Goal: Use online tool/utility: Utilize a website feature to perform a specific function

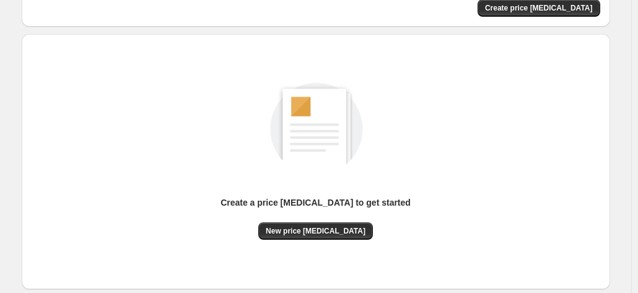
scroll to position [124, 0]
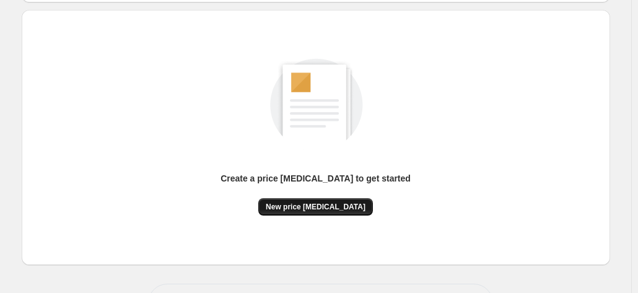
click at [354, 208] on span "New price [MEDICAL_DATA]" at bounding box center [316, 207] width 100 height 10
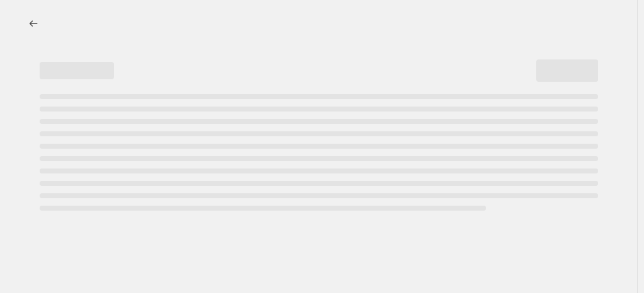
select select "percentage"
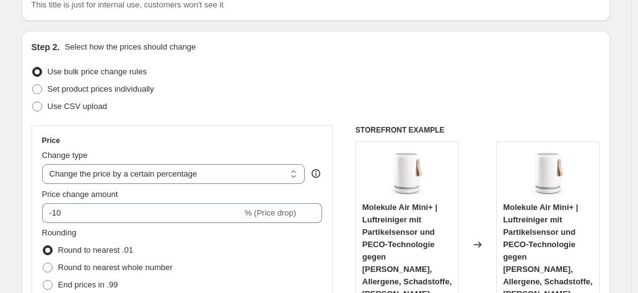
scroll to position [124, 0]
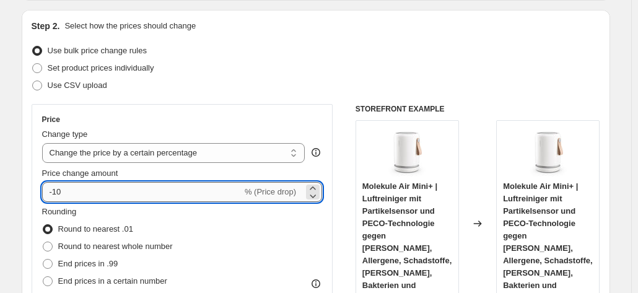
click at [110, 190] on input "-10" at bounding box center [142, 192] width 200 height 20
type input "-1"
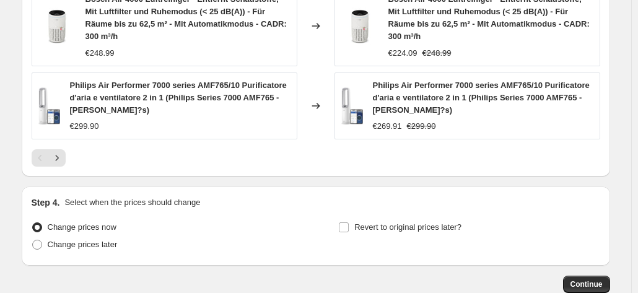
scroll to position [1049, 0]
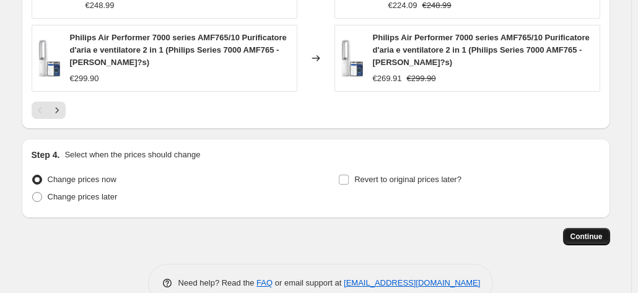
type input "-35"
click at [585, 232] on span "Continue" at bounding box center [587, 237] width 32 height 10
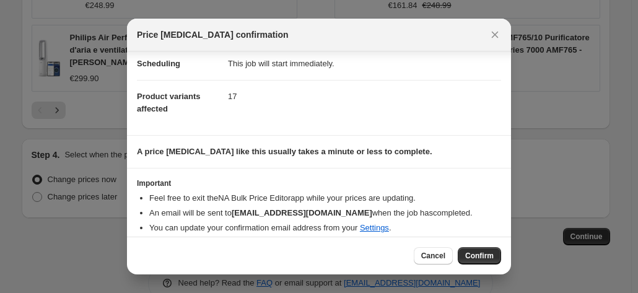
scroll to position [113, 0]
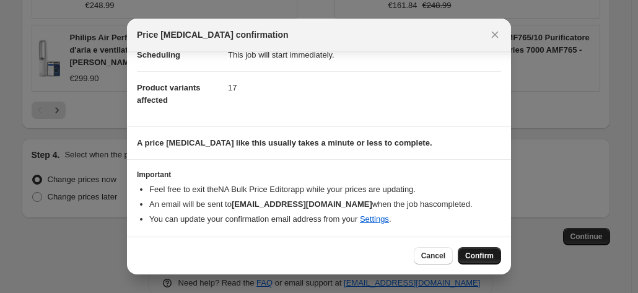
click at [462, 252] on button "Confirm" at bounding box center [479, 255] width 43 height 17
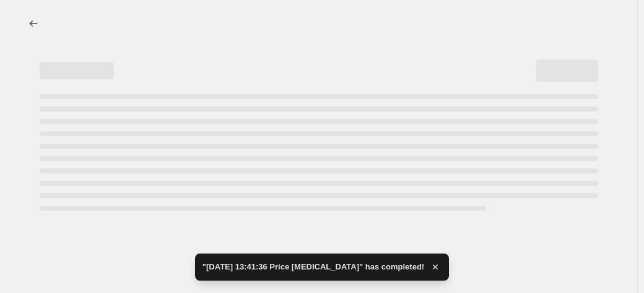
select select "percentage"
